Goal: Task Accomplishment & Management: Complete application form

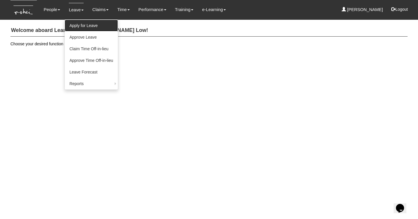
click at [78, 24] on link "Apply for Leave" at bounding box center [91, 26] width 53 height 12
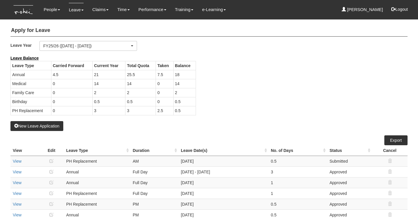
select select "50"
click at [39, 126] on button "New Leave Application" at bounding box center [36, 126] width 53 height 10
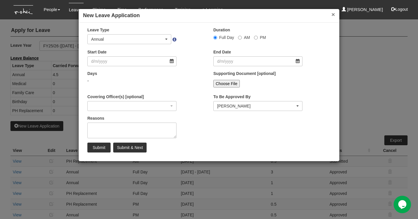
click at [331, 17] on button "×" at bounding box center [332, 14] width 3 height 6
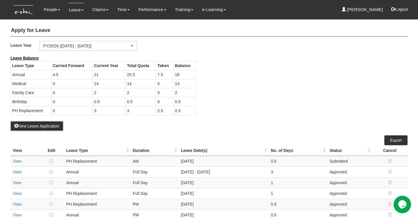
click at [40, 126] on button "New Leave Application" at bounding box center [36, 126] width 53 height 10
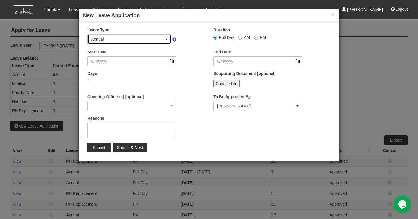
click at [113, 37] on div "Annual" at bounding box center [127, 39] width 73 height 6
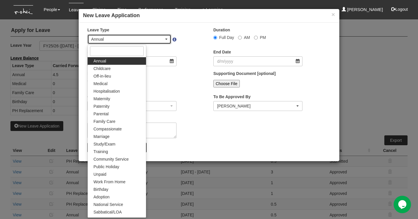
click at [113, 37] on div "Annual" at bounding box center [127, 39] width 73 height 6
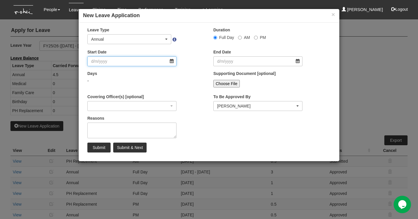
click at [113, 61] on input "Start Date" at bounding box center [131, 61] width 89 height 10
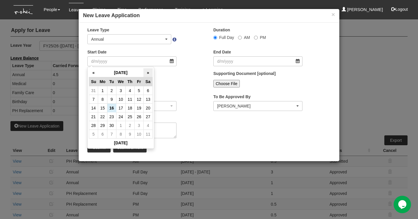
click at [146, 72] on th "»" at bounding box center [147, 72] width 9 height 9
click at [145, 72] on th "»" at bounding box center [147, 72] width 9 height 9
click at [102, 115] on td "22" at bounding box center [102, 116] width 9 height 9
type input "[DATE]"
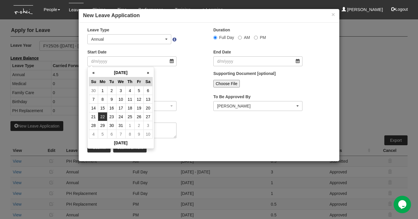
type input "[DATE]"
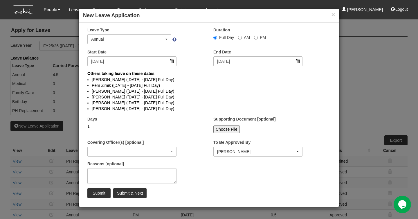
select select
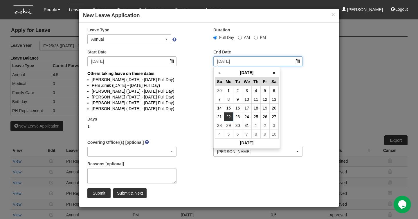
click at [231, 62] on input "[DATE]" at bounding box center [257, 61] width 89 height 10
click at [265, 126] on td "2" at bounding box center [264, 125] width 9 height 9
type input "[DATE]"
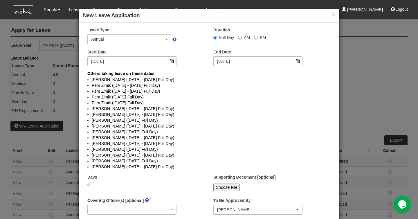
select select
drag, startPoint x: 160, startPoint y: 15, endPoint x: 185, endPoint y: 50, distance: 43.3
click at [189, 13] on h4 "New Leave Application" at bounding box center [209, 16] width 252 height 8
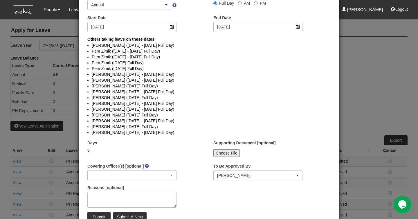
scroll to position [55, 0]
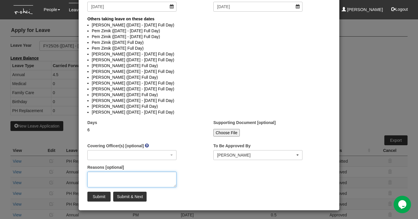
click at [129, 178] on textarea "Reasons [optional]" at bounding box center [131, 179] width 89 height 16
type textarea "Family in town!"
click at [96, 198] on input "Submit" at bounding box center [98, 196] width 23 height 10
select select
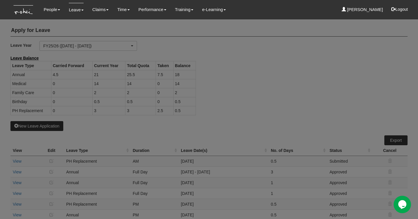
scroll to position [0, 0]
select select "50"
